Goal: Communication & Community: Ask a question

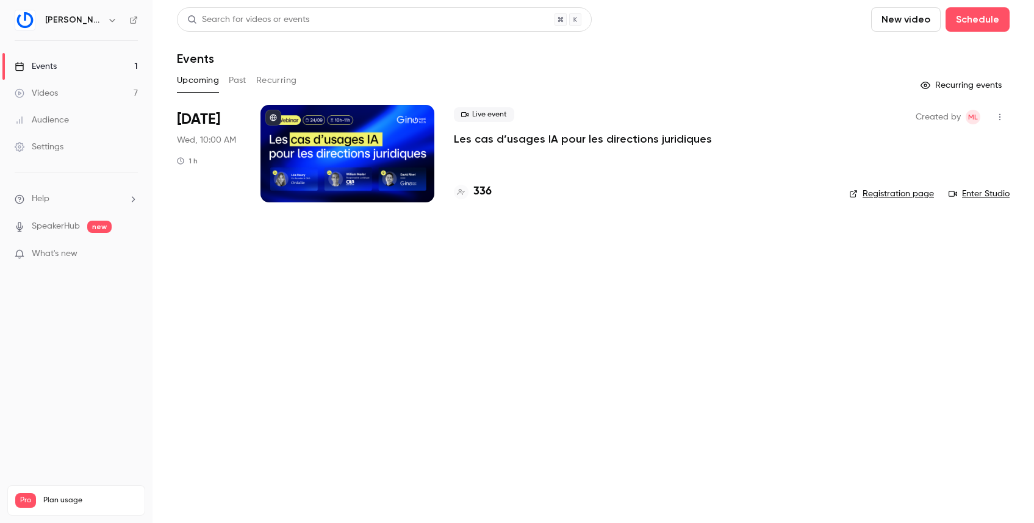
click at [57, 91] on div "Videos" at bounding box center [36, 93] width 43 height 12
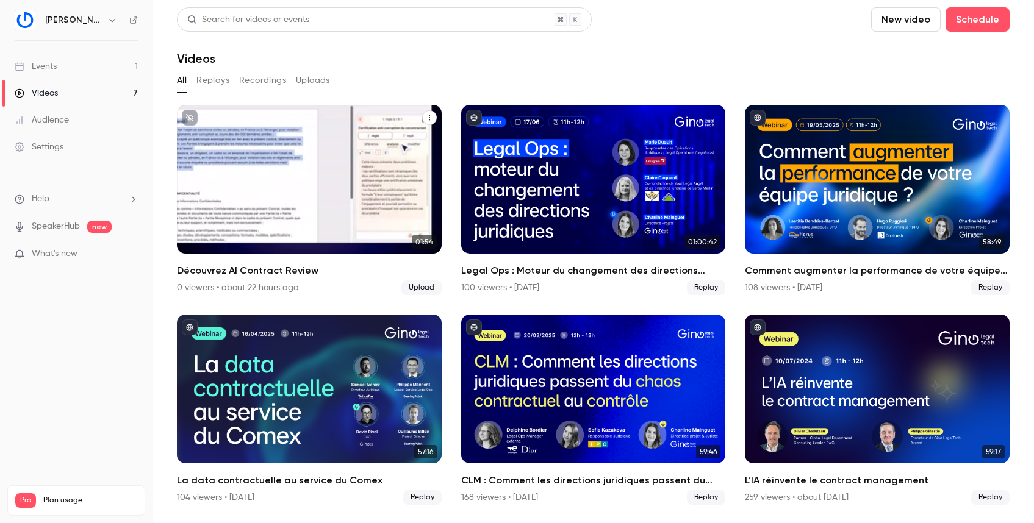
click at [427, 116] on icon "Découvrez AI Contract Review" at bounding box center [429, 117] width 7 height 7
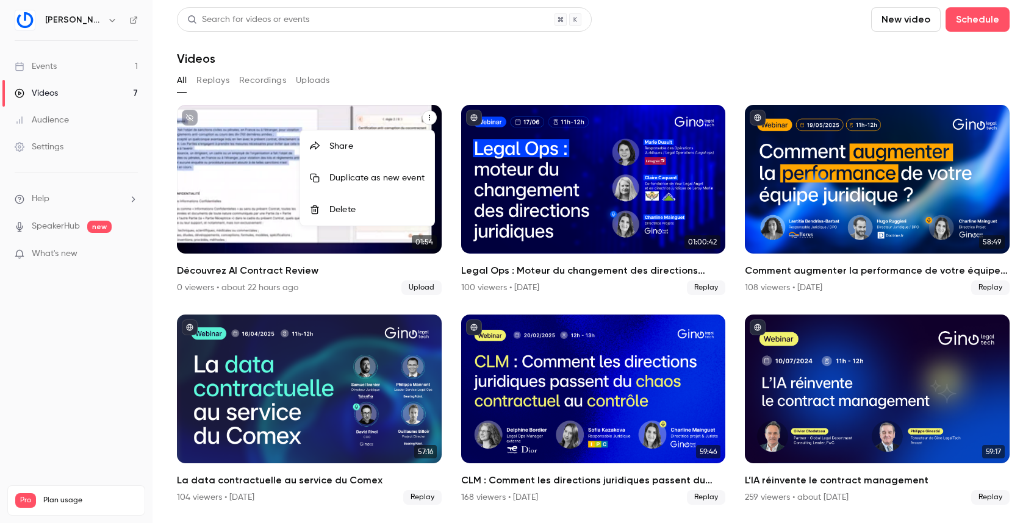
click at [191, 265] on div at bounding box center [517, 261] width 1034 height 523
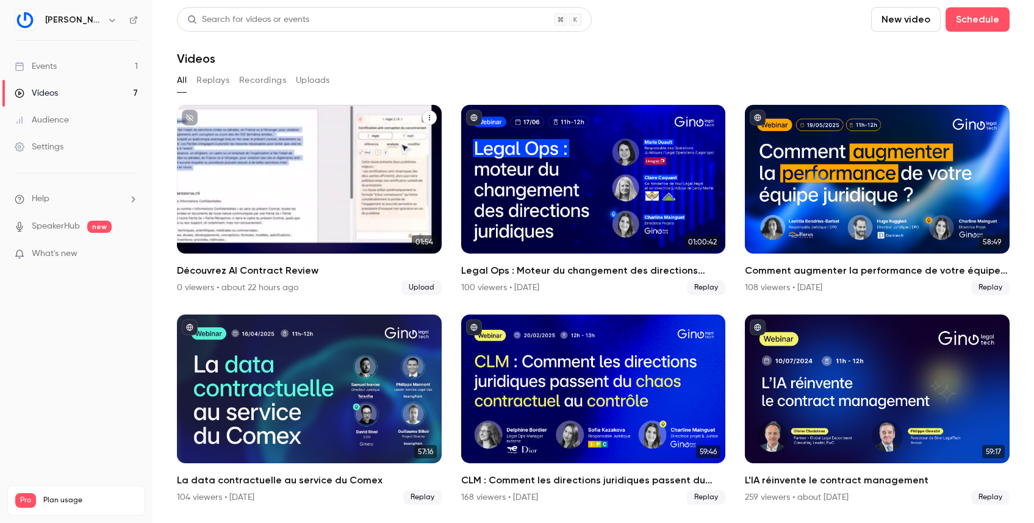
click at [214, 240] on div "[PERSON_NAME] [DATE] Découvrez AI Contract Review" at bounding box center [309, 179] width 265 height 149
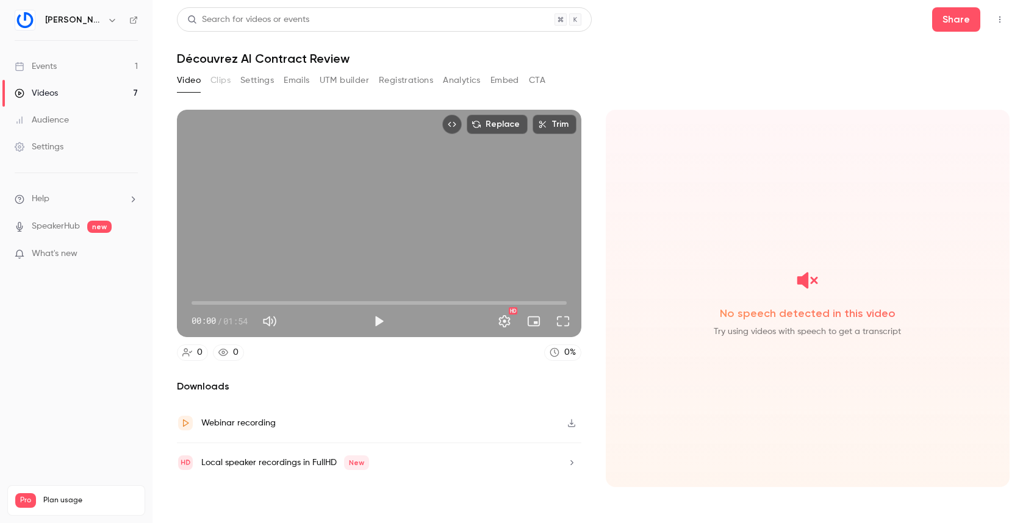
click at [259, 81] on button "Settings" at bounding box center [257, 81] width 34 height 20
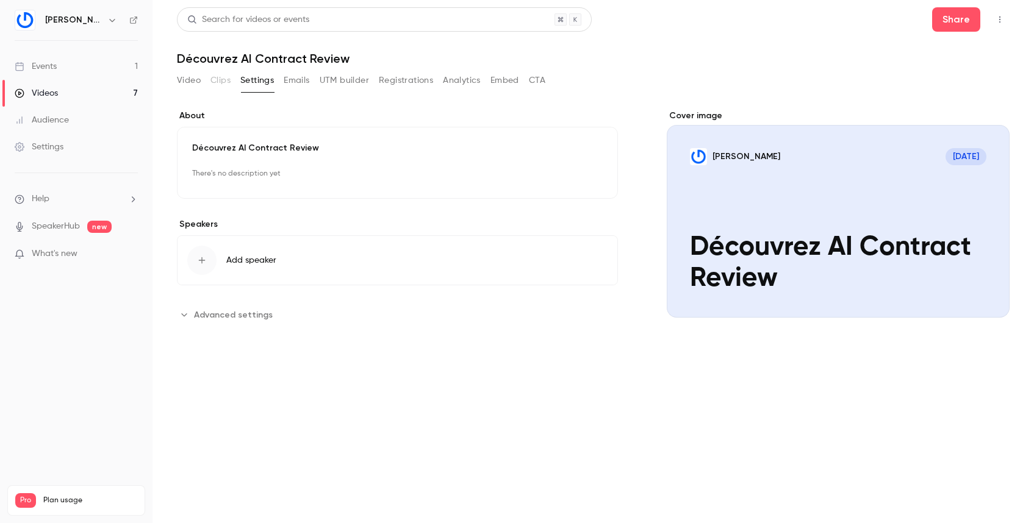
click at [511, 81] on button "Embed" at bounding box center [505, 81] width 29 height 20
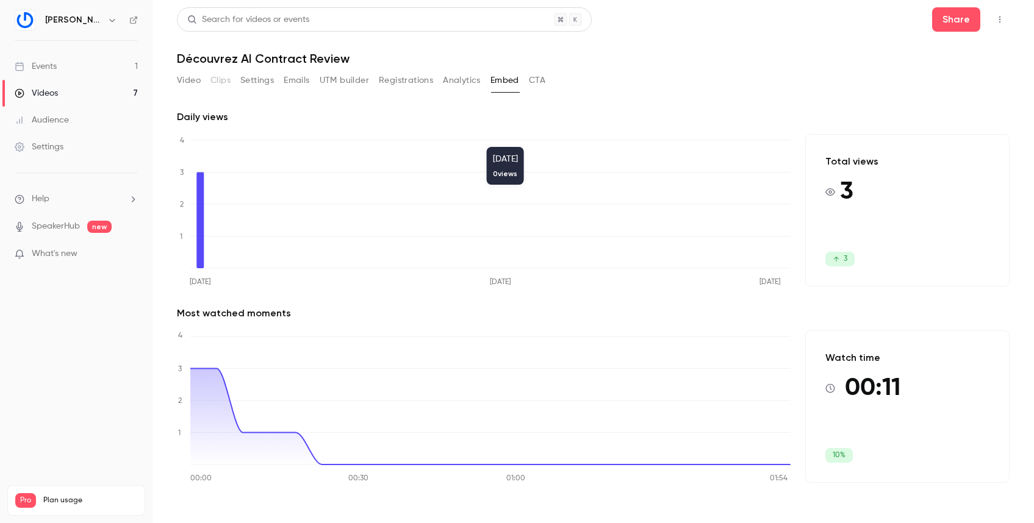
click at [541, 81] on button "CTA" at bounding box center [537, 81] width 16 height 20
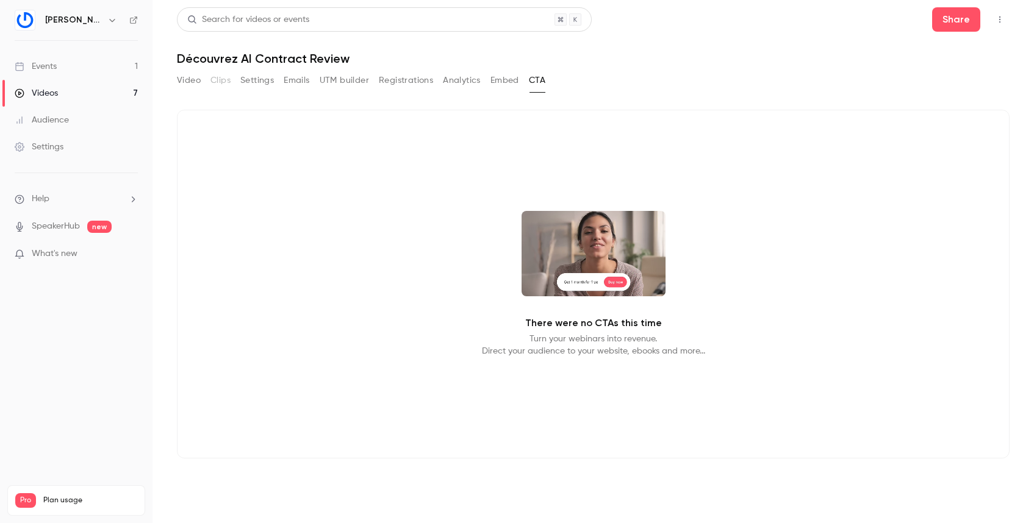
click at [421, 85] on button "Registrations" at bounding box center [406, 81] width 54 height 20
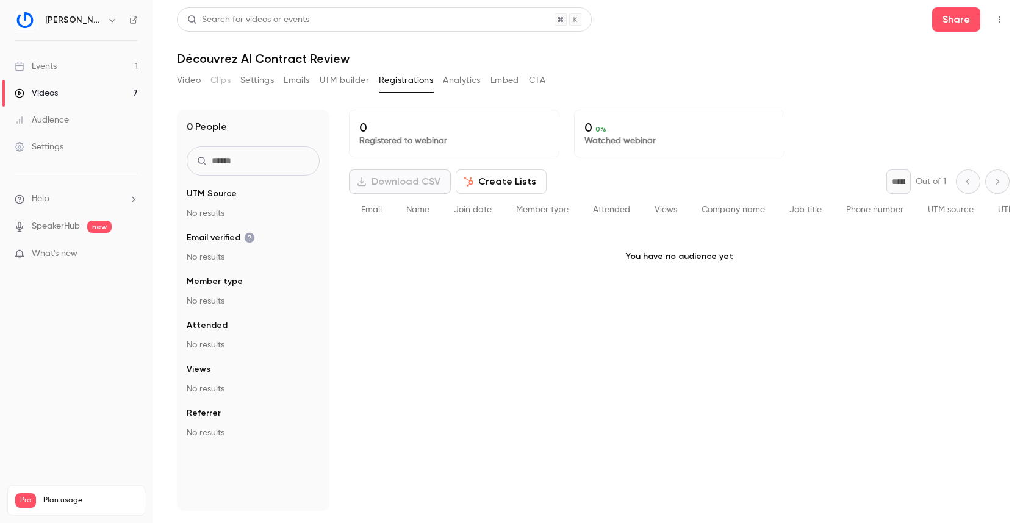
click at [1002, 16] on icon "Top Bar Actions" at bounding box center [1000, 19] width 10 height 9
click at [885, 23] on div at bounding box center [517, 261] width 1034 height 523
click at [49, 145] on div "Settings" at bounding box center [39, 147] width 49 height 12
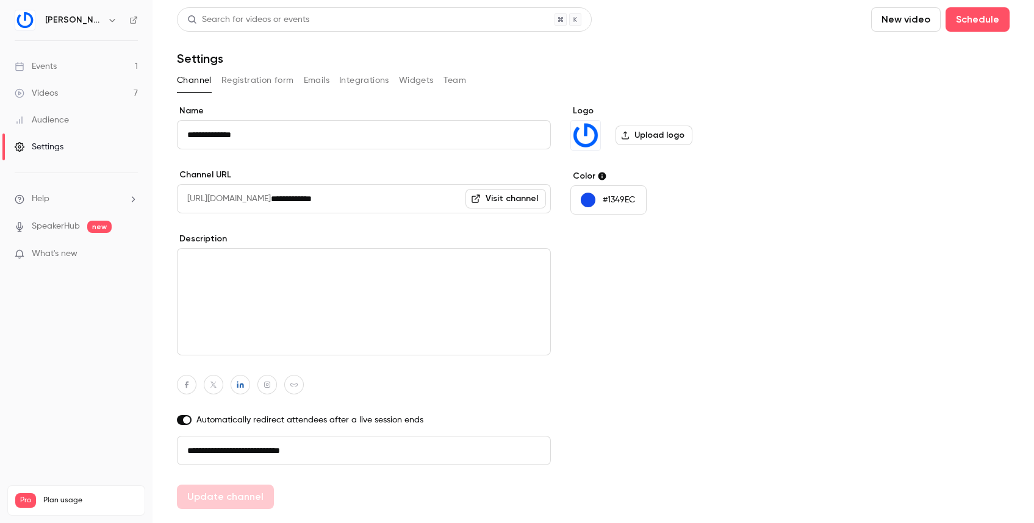
click at [60, 196] on li "Help" at bounding box center [76, 199] width 123 height 13
click at [179, 180] on link "Talk to [GEOGRAPHIC_DATA]" at bounding box center [225, 186] width 134 height 32
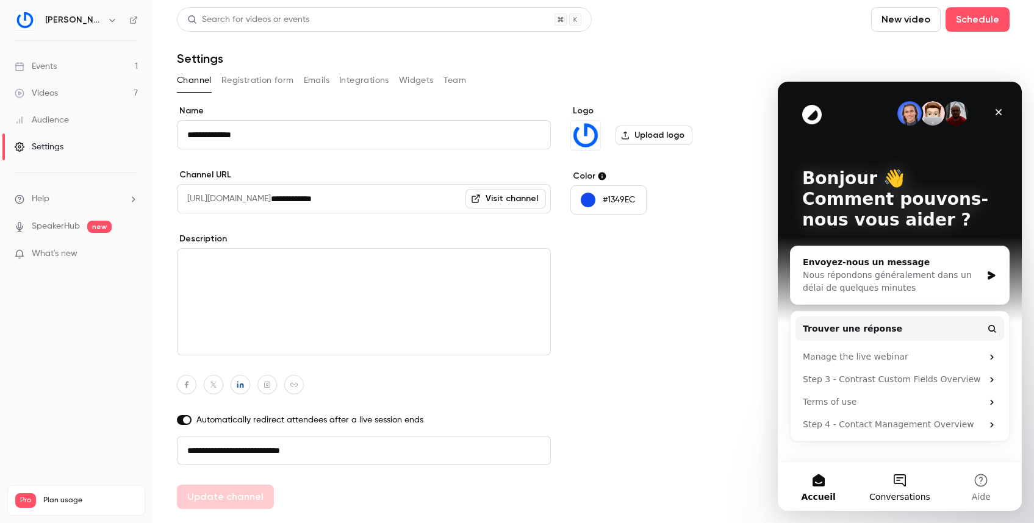
click at [900, 478] on button "Conversations" at bounding box center [899, 486] width 81 height 49
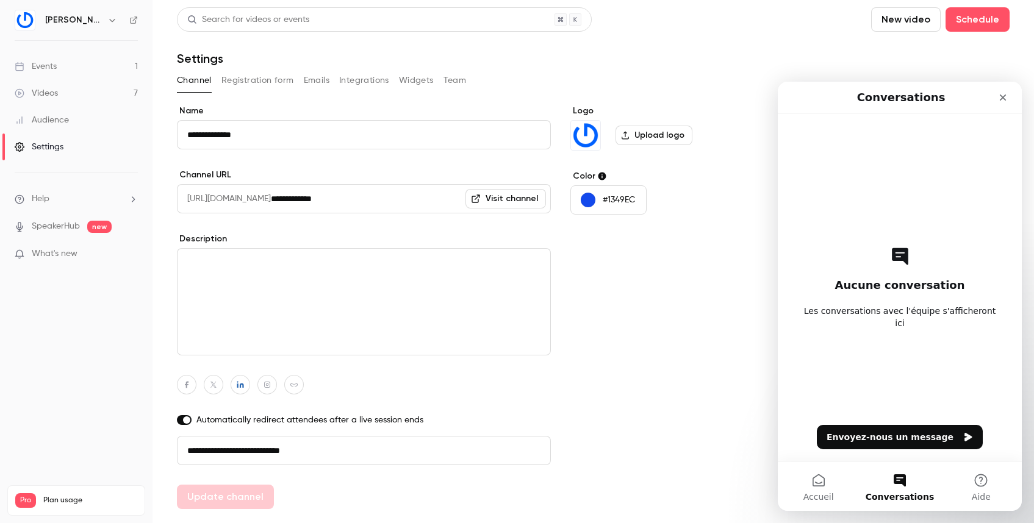
click at [901, 437] on button "Envoyez-nous un message" at bounding box center [900, 437] width 166 height 24
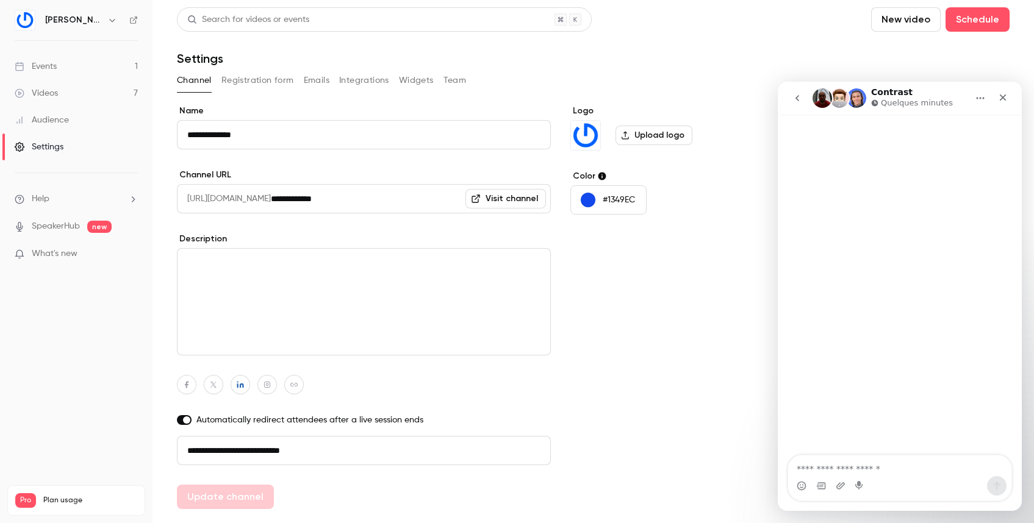
click at [860, 466] on textarea "Envoyer un message..." at bounding box center [899, 466] width 223 height 21
type textarea "**********"
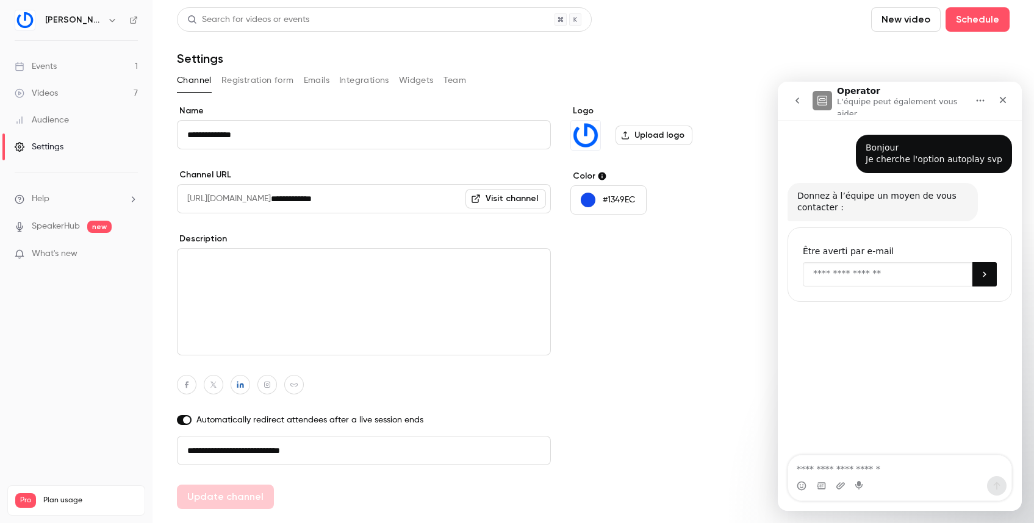
click at [848, 275] on input "Enter your email" at bounding box center [888, 274] width 170 height 24
type input "**********"
click at [987, 276] on icon "Soumettre" at bounding box center [985, 275] width 10 height 10
click at [56, 148] on div "Settings" at bounding box center [39, 147] width 49 height 12
click at [269, 80] on button "Registration form" at bounding box center [257, 81] width 73 height 20
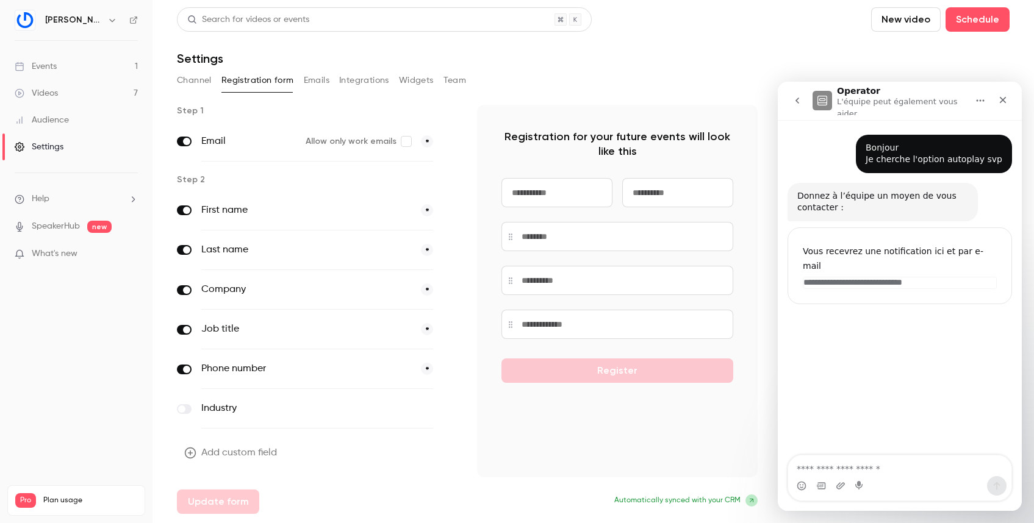
click at [315, 79] on button "Emails" at bounding box center [317, 81] width 26 height 20
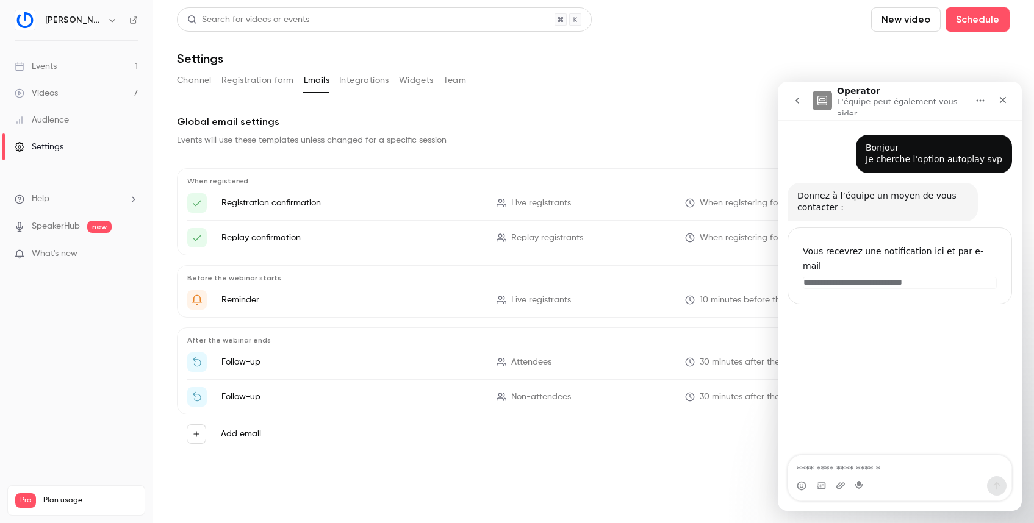
click at [359, 79] on button "Integrations" at bounding box center [364, 81] width 50 height 20
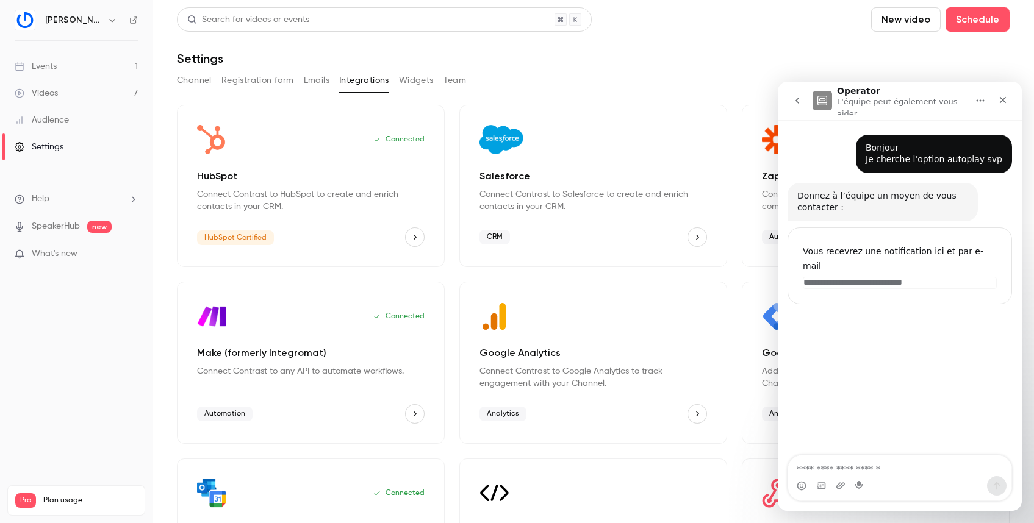
click at [417, 83] on button "Widgets" at bounding box center [416, 81] width 35 height 20
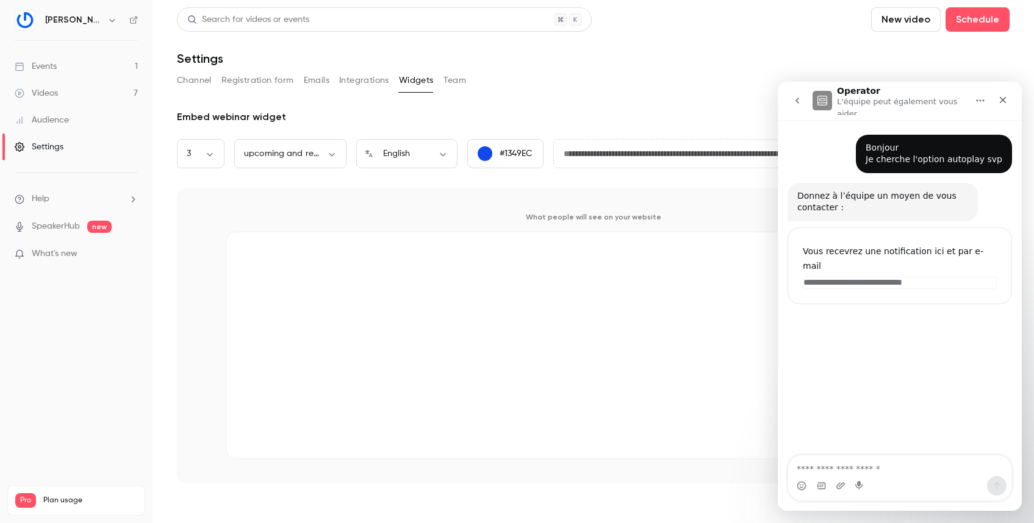
click at [457, 82] on button "Team" at bounding box center [455, 81] width 23 height 20
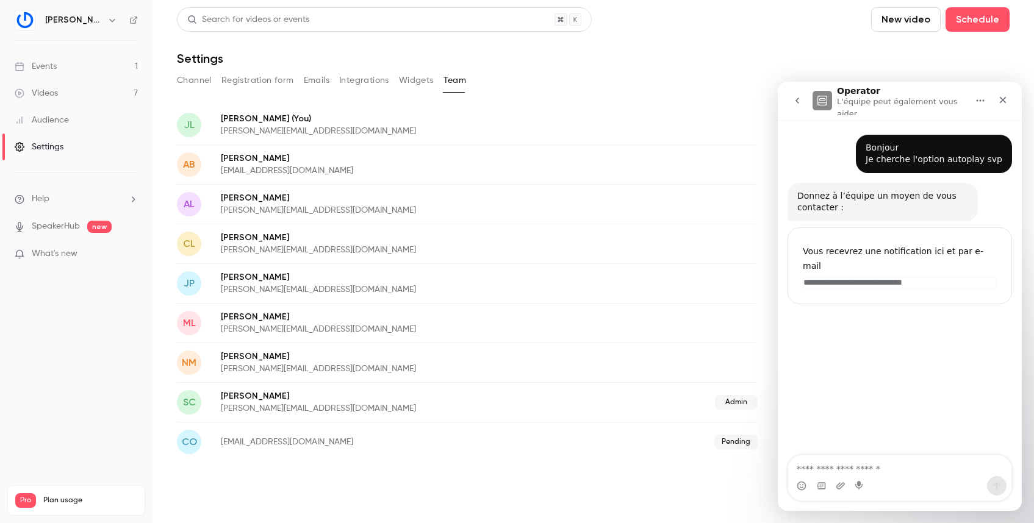
click at [201, 78] on button "Channel" at bounding box center [194, 81] width 35 height 20
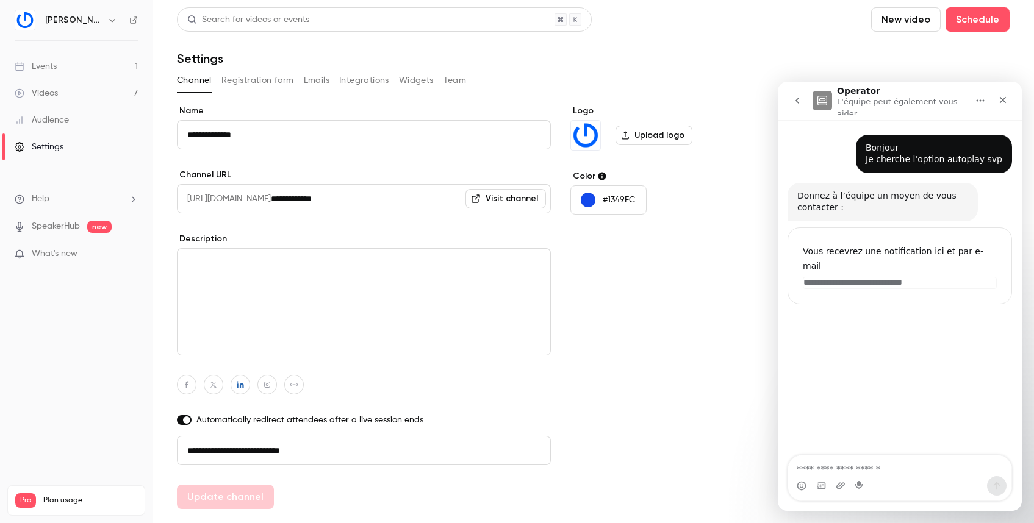
click at [52, 96] on div "Videos" at bounding box center [36, 93] width 43 height 12
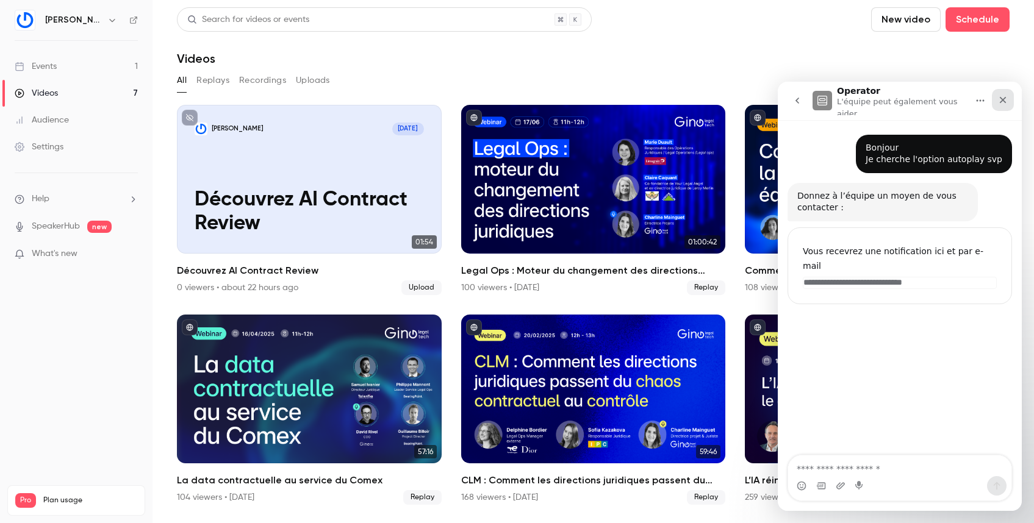
click at [1008, 97] on div "Fermer" at bounding box center [1003, 100] width 22 height 22
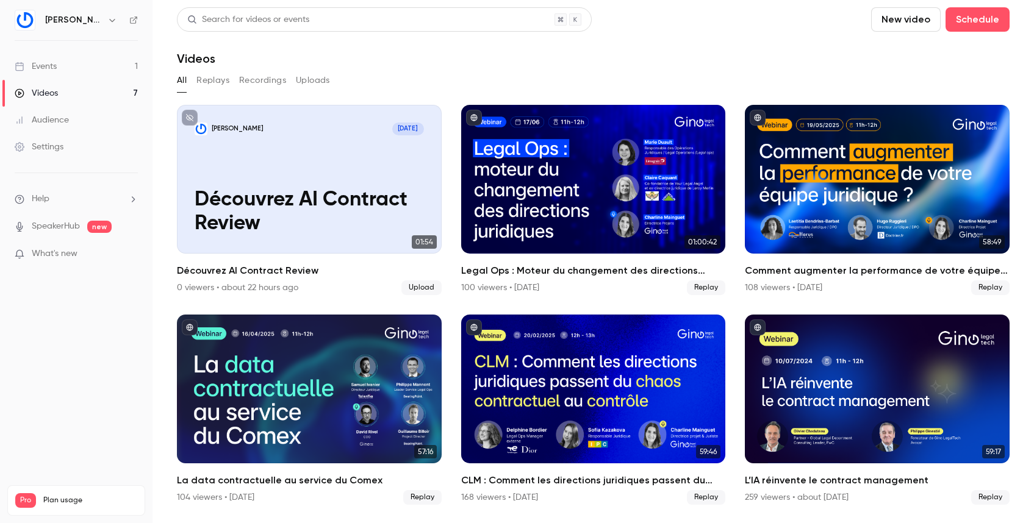
click at [112, 21] on icon "button" at bounding box center [111, 20] width 5 height 3
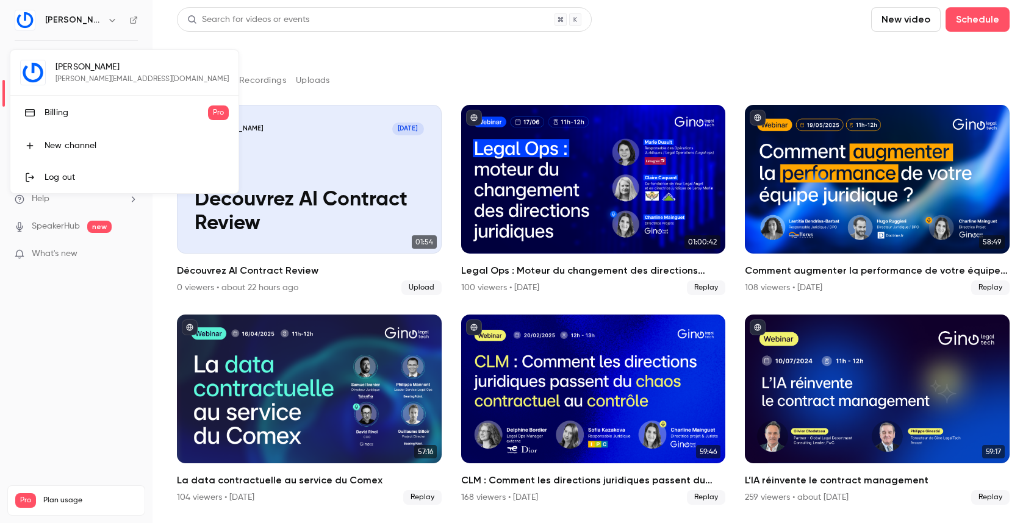
click at [370, 58] on div at bounding box center [517, 261] width 1034 height 523
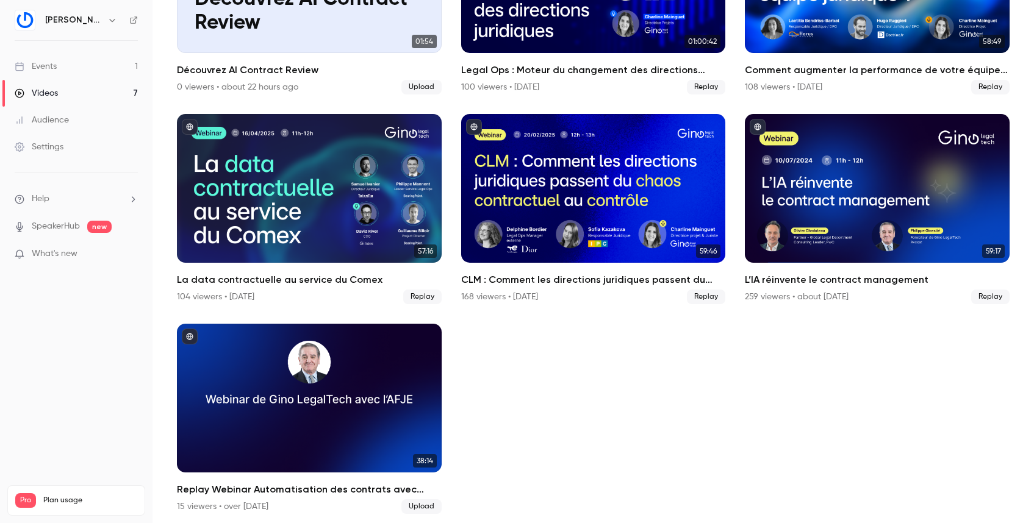
scroll to position [201, 0]
click at [68, 201] on li "Help" at bounding box center [76, 199] width 123 height 13
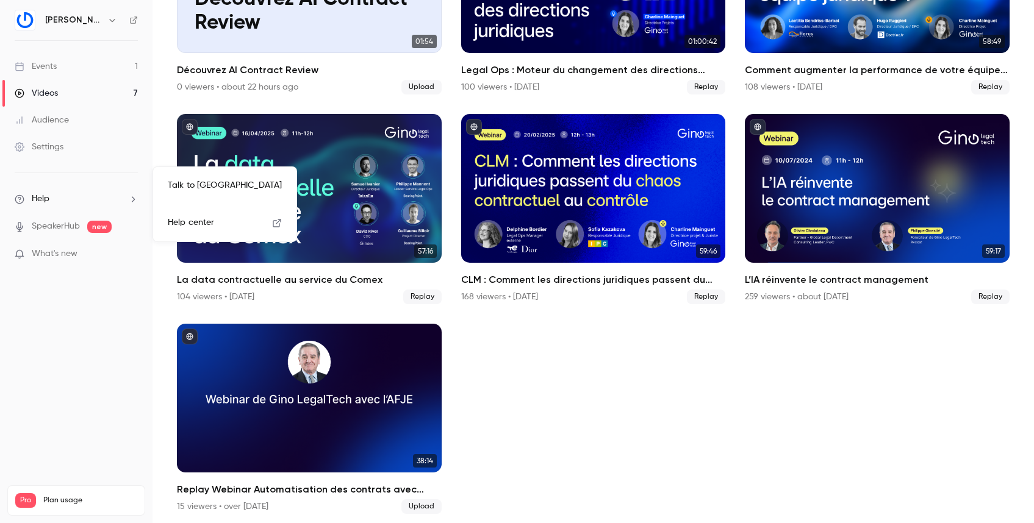
click at [190, 219] on span "Help center" at bounding box center [191, 223] width 46 height 13
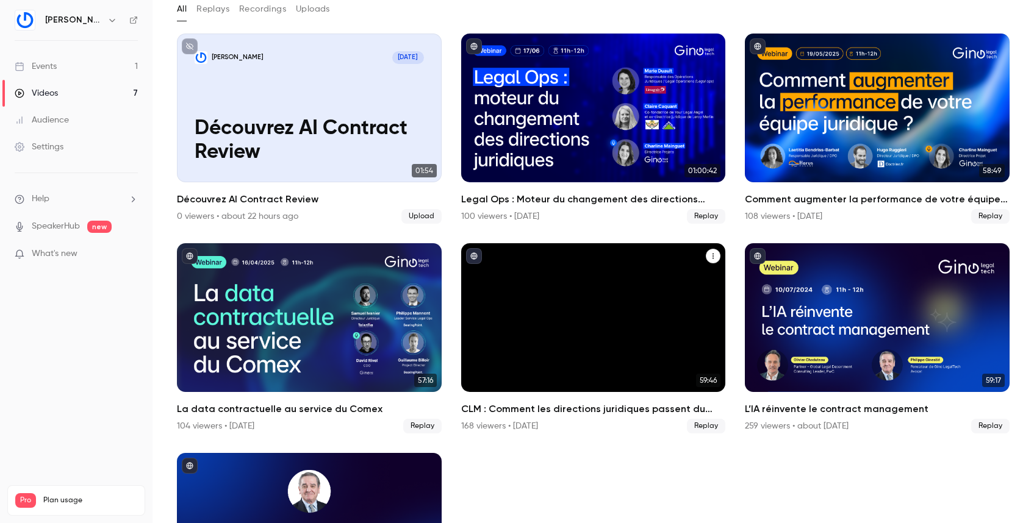
scroll to position [0, 0]
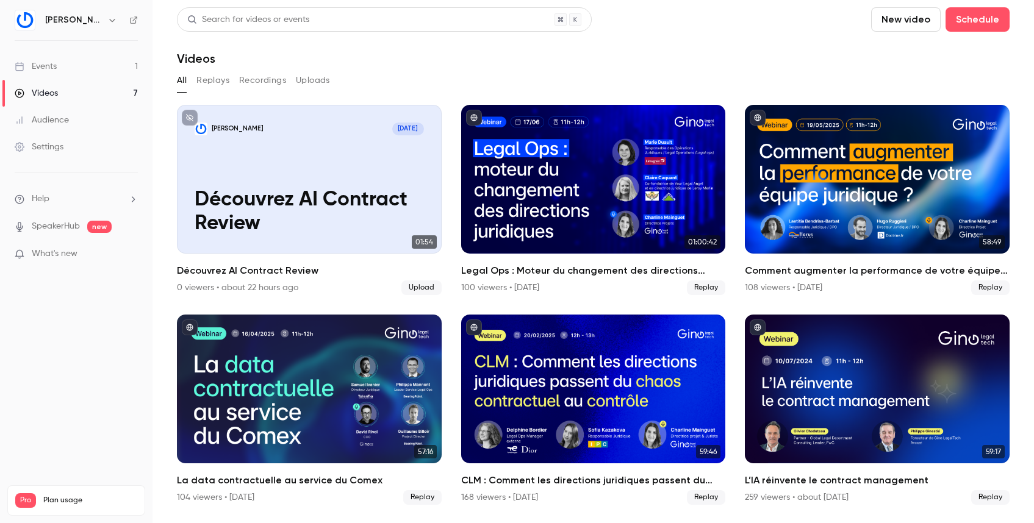
click at [75, 194] on li "Help" at bounding box center [76, 199] width 123 height 13
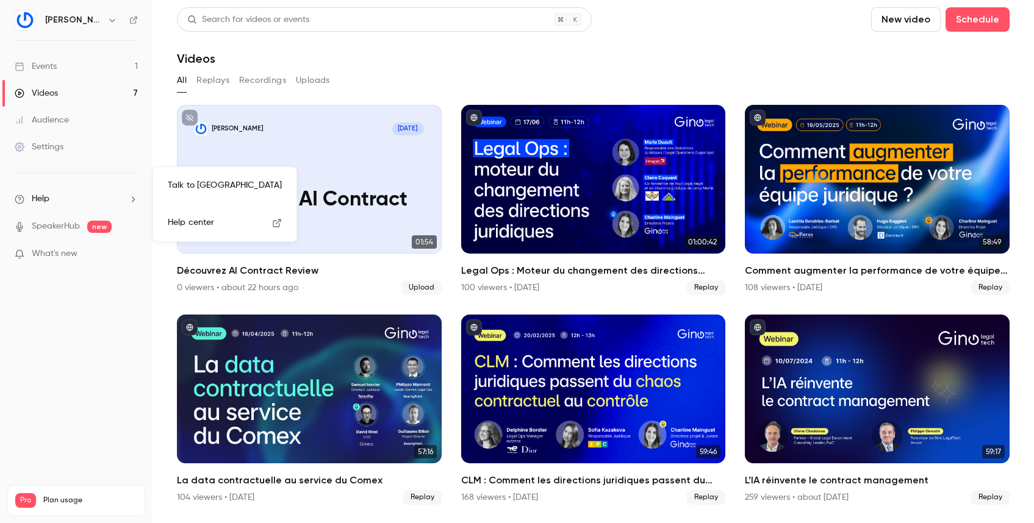
click at [212, 187] on link "Talk to [GEOGRAPHIC_DATA]" at bounding box center [225, 186] width 134 height 32
